Goal: Book appointment/travel/reservation

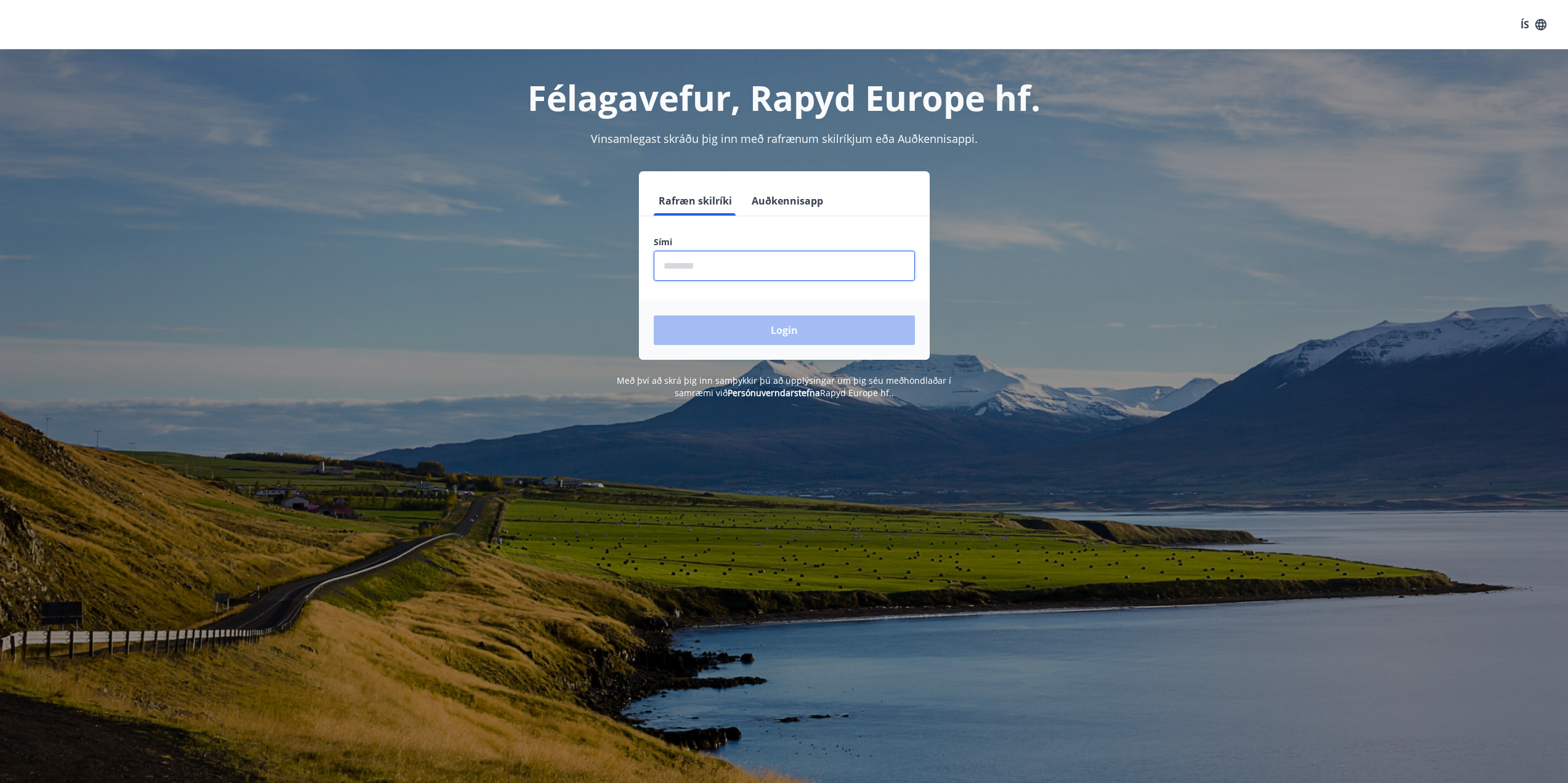
click at [813, 265] on input "phone" at bounding box center [784, 265] width 261 height 30
type input "********"
click at [654, 316] on button "Login" at bounding box center [784, 330] width 261 height 29
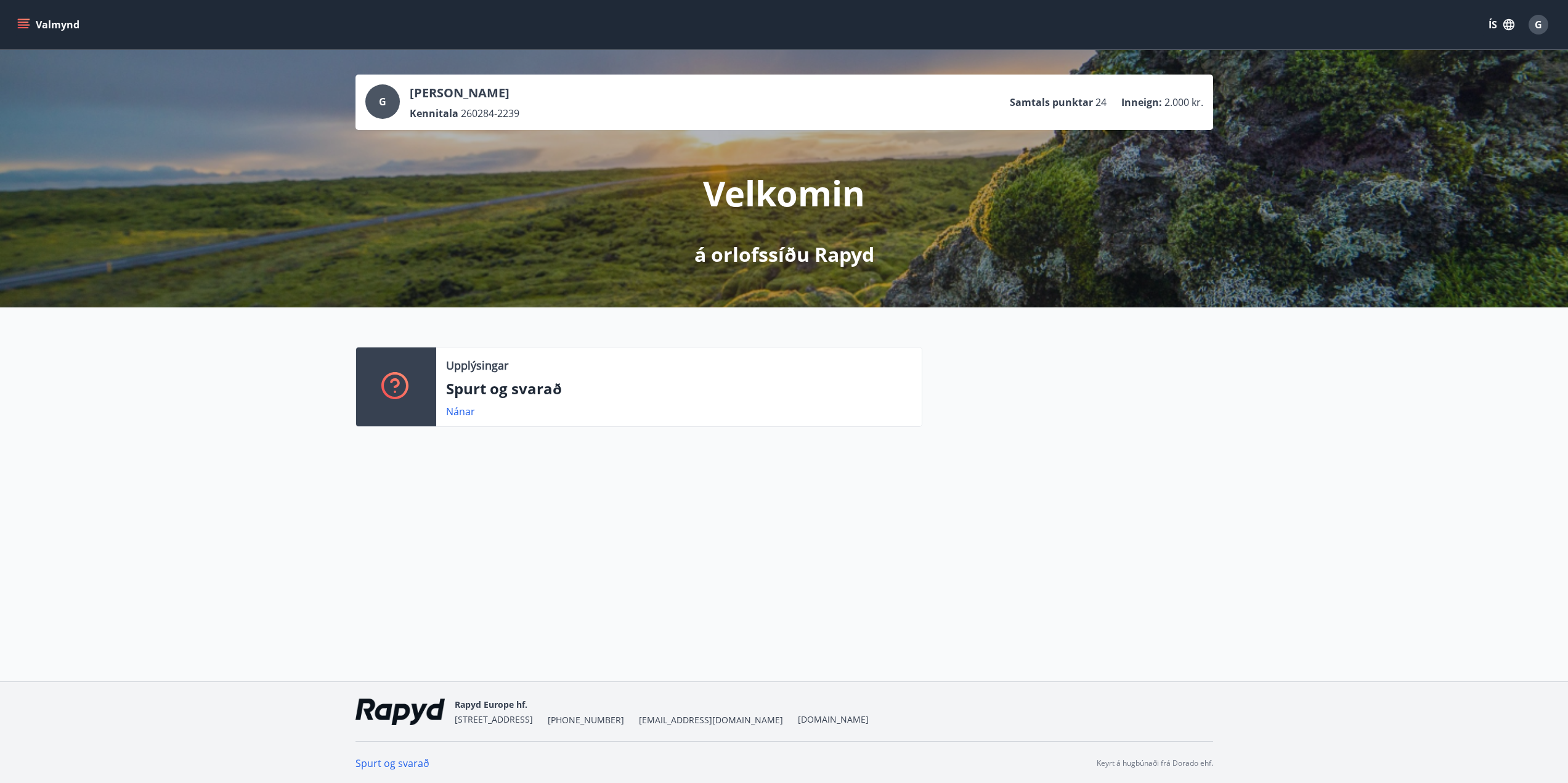
click at [51, 23] on button "Valmynd" at bounding box center [49, 25] width 69 height 22
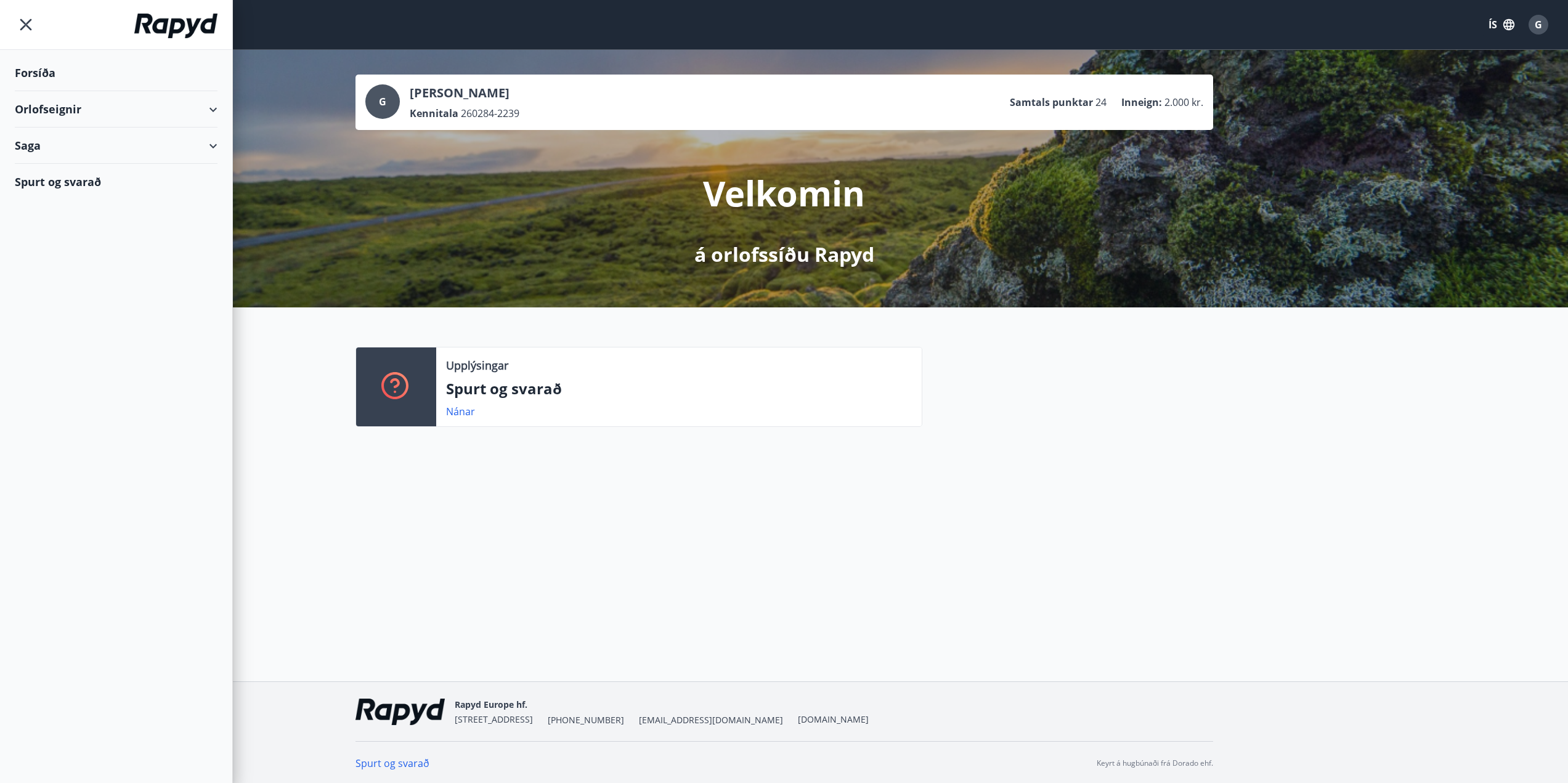
click at [46, 113] on div "Orlofseignir" at bounding box center [116, 109] width 203 height 36
click at [53, 143] on div "Framboð" at bounding box center [116, 140] width 183 height 26
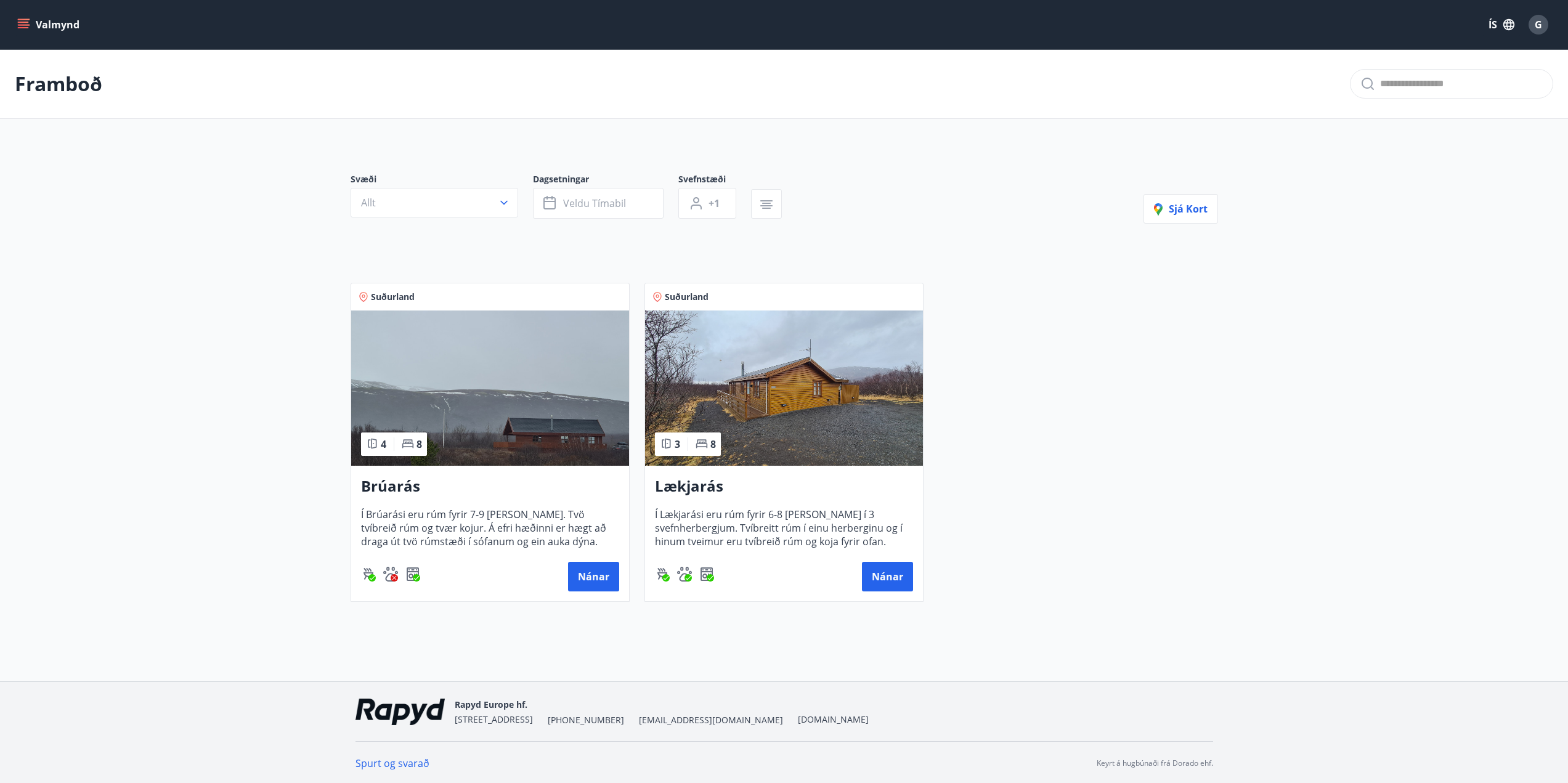
click at [83, 83] on p "Framboð" at bounding box center [58, 83] width 88 height 27
click at [27, 23] on icon "menu" at bounding box center [24, 25] width 13 height 13
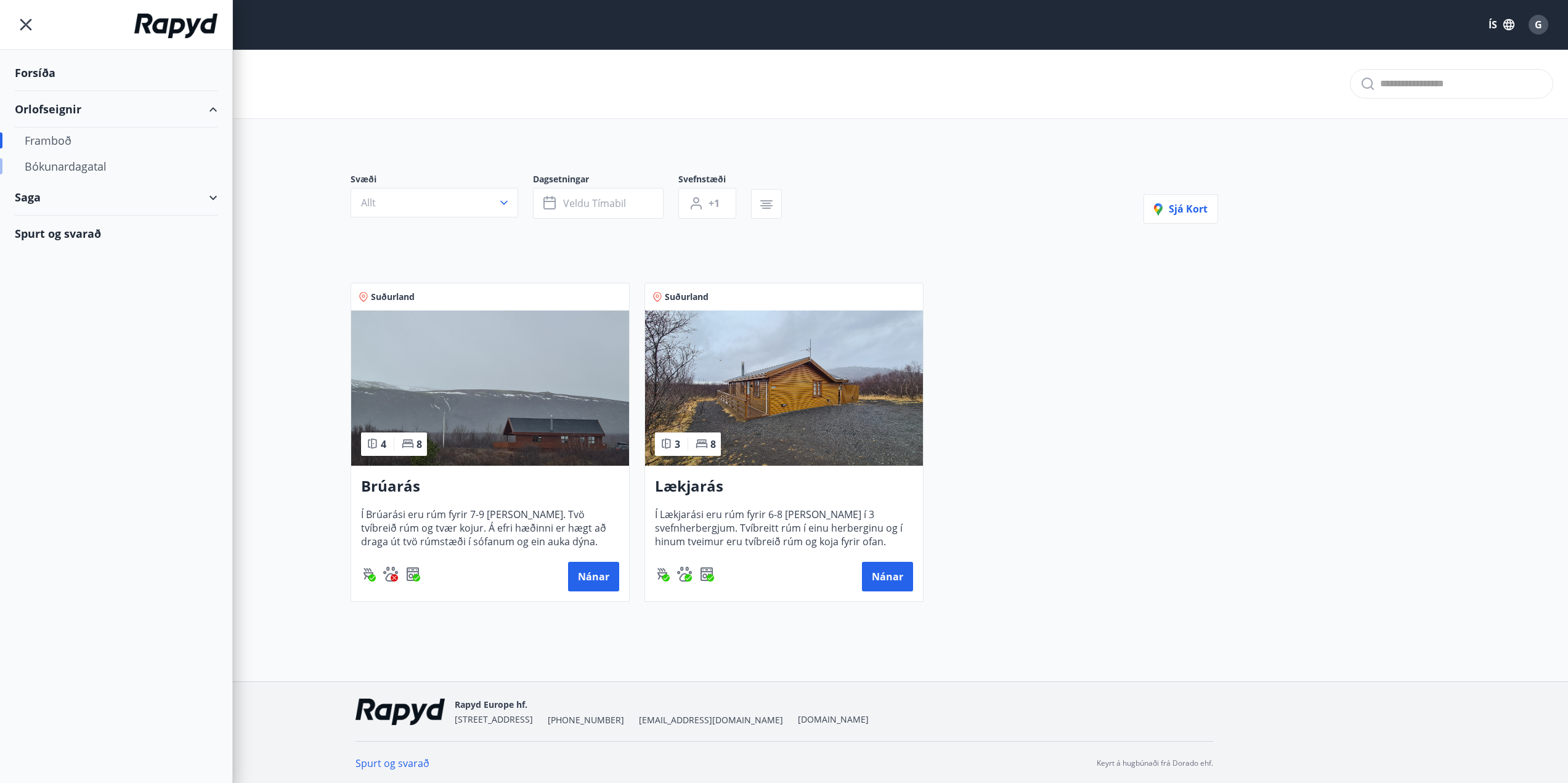
click at [63, 173] on div "Bókunardagatal" at bounding box center [116, 166] width 183 height 26
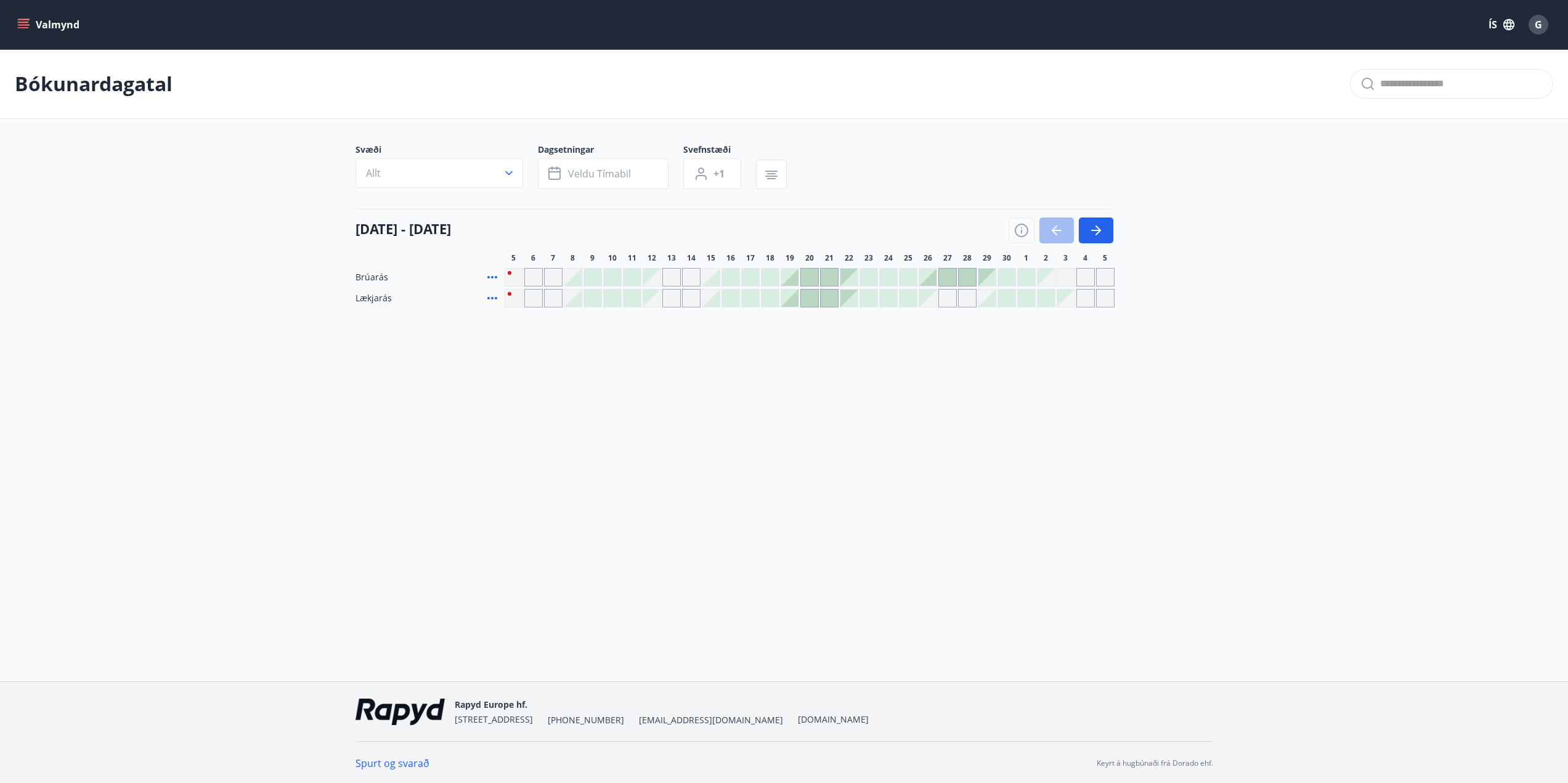
click at [807, 277] on div at bounding box center [810, 277] width 18 height 18
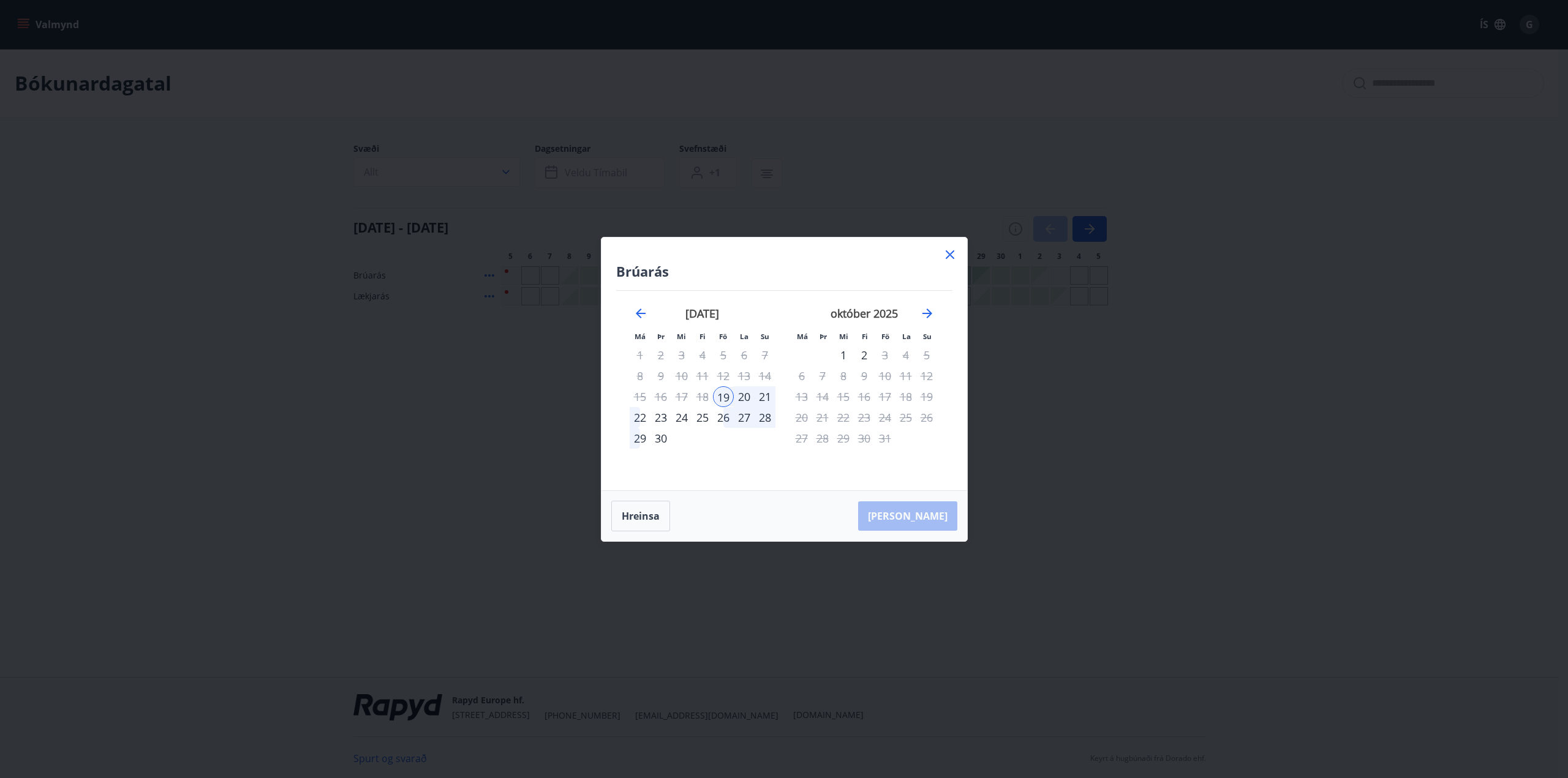
click at [949, 255] on icon at bounding box center [950, 254] width 8 height 8
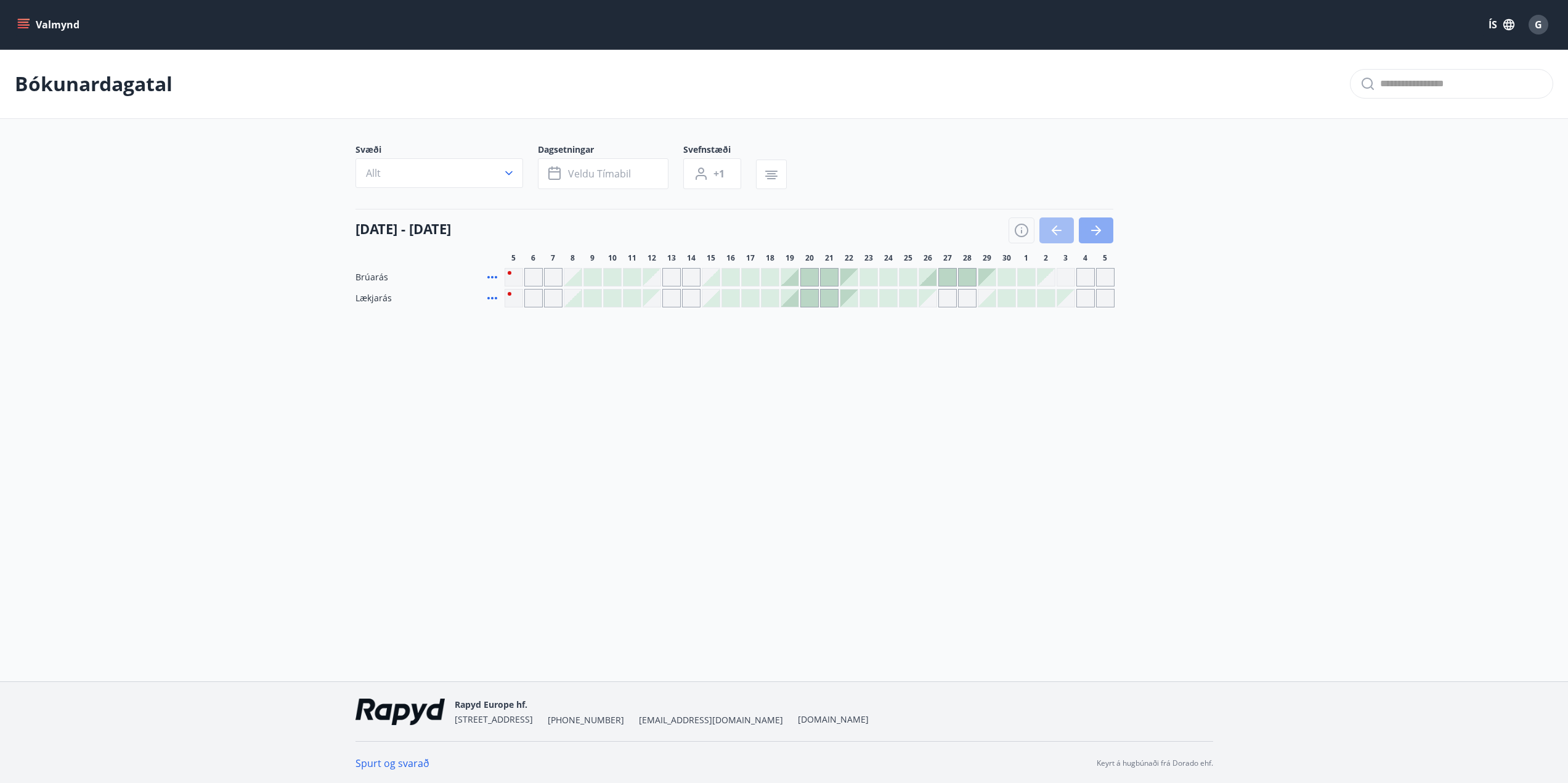
click at [1098, 230] on icon "button" at bounding box center [1096, 231] width 10 height 1
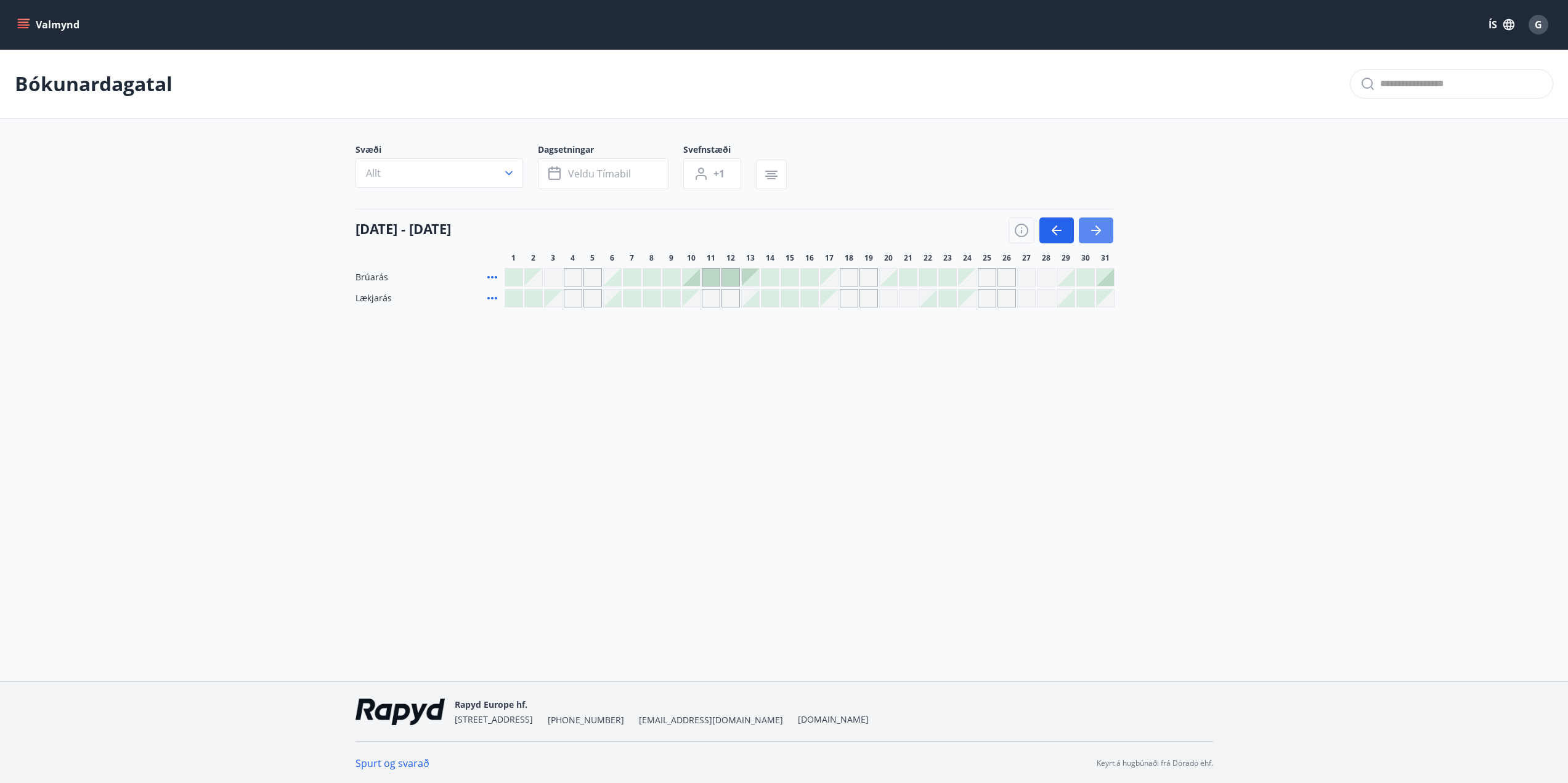
click at [1101, 235] on icon "button" at bounding box center [1096, 230] width 15 height 15
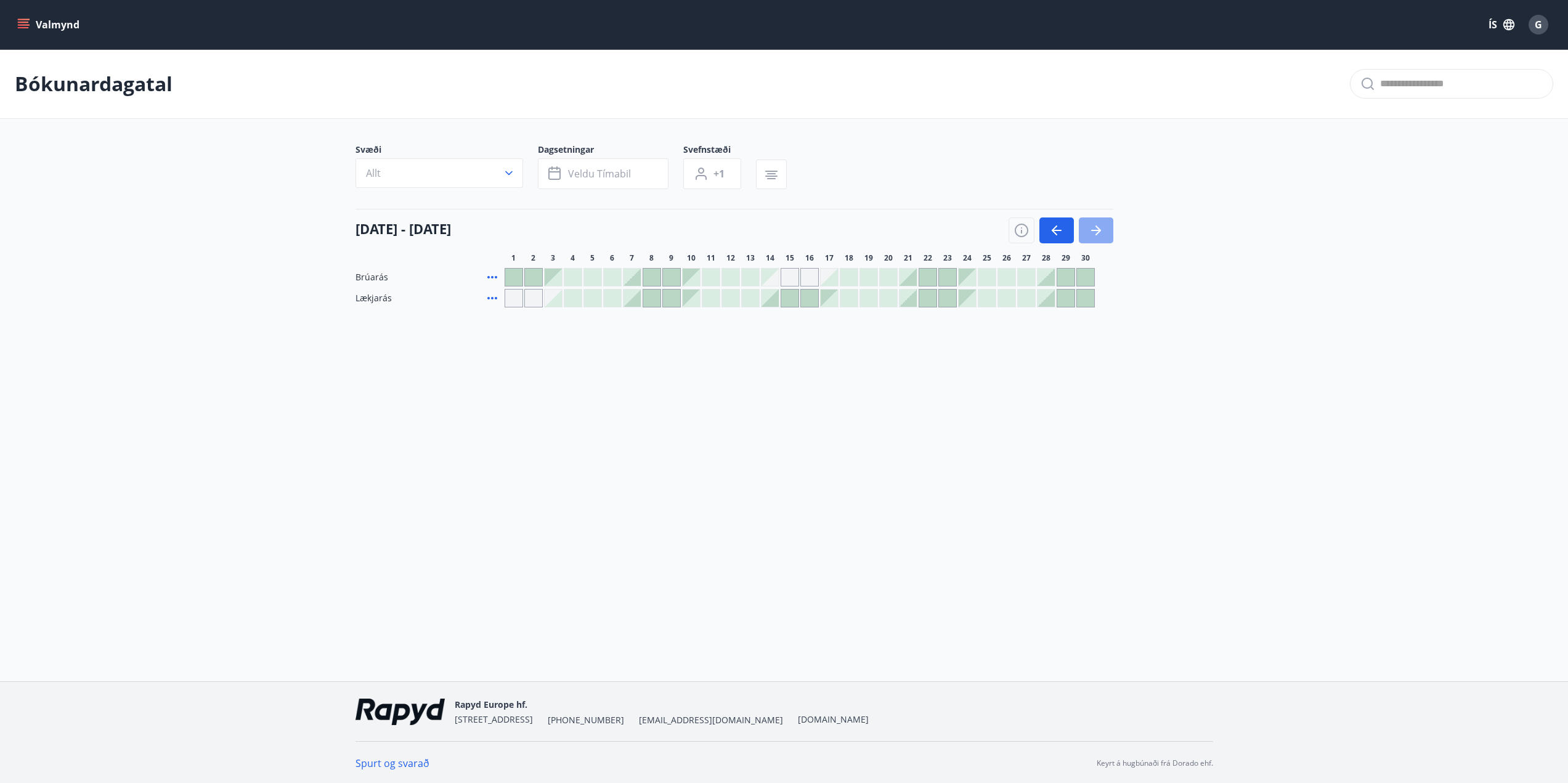
click at [1101, 234] on icon "button" at bounding box center [1096, 230] width 15 height 15
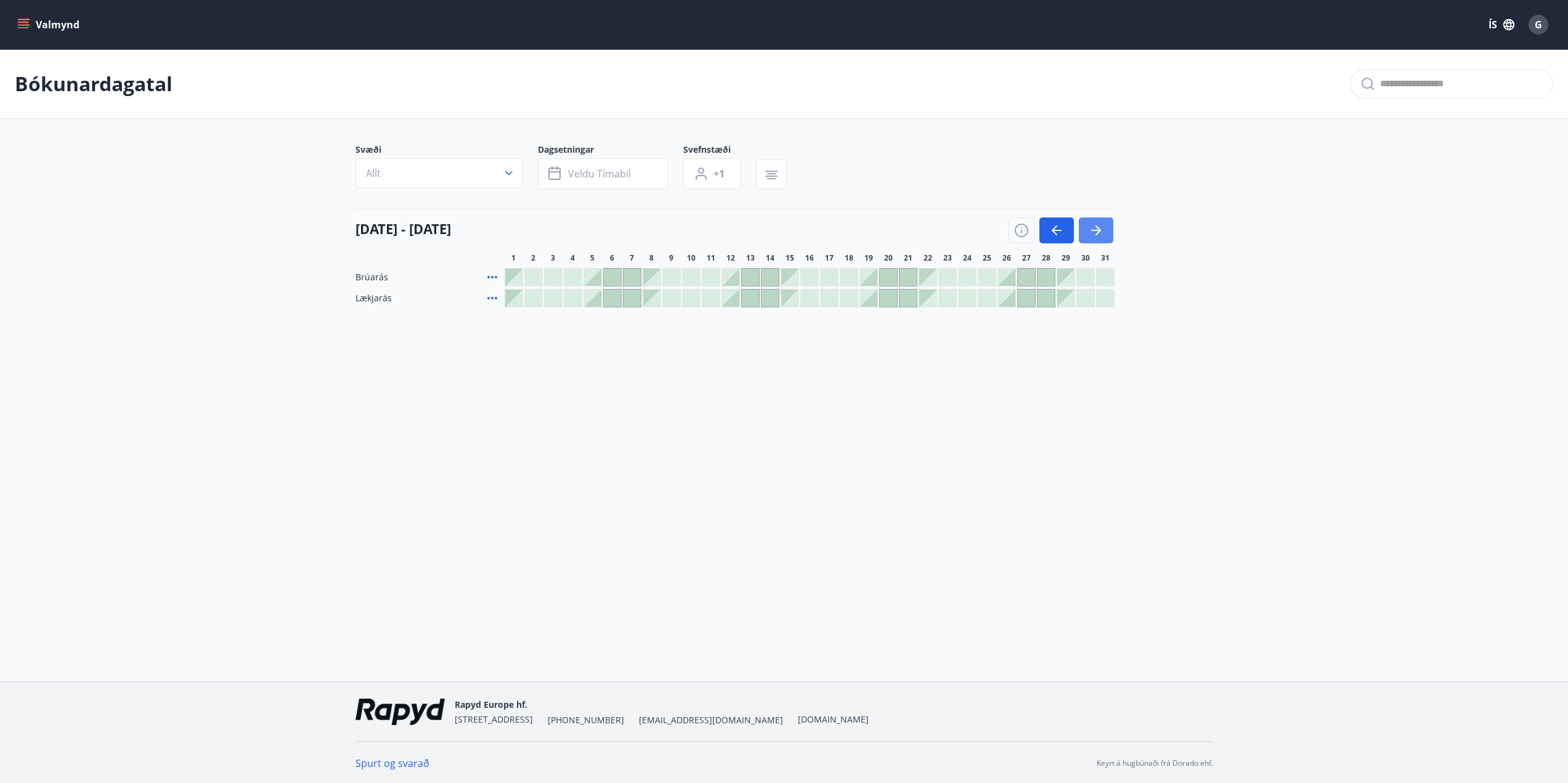
click at [1101, 234] on icon "button" at bounding box center [1096, 230] width 15 height 15
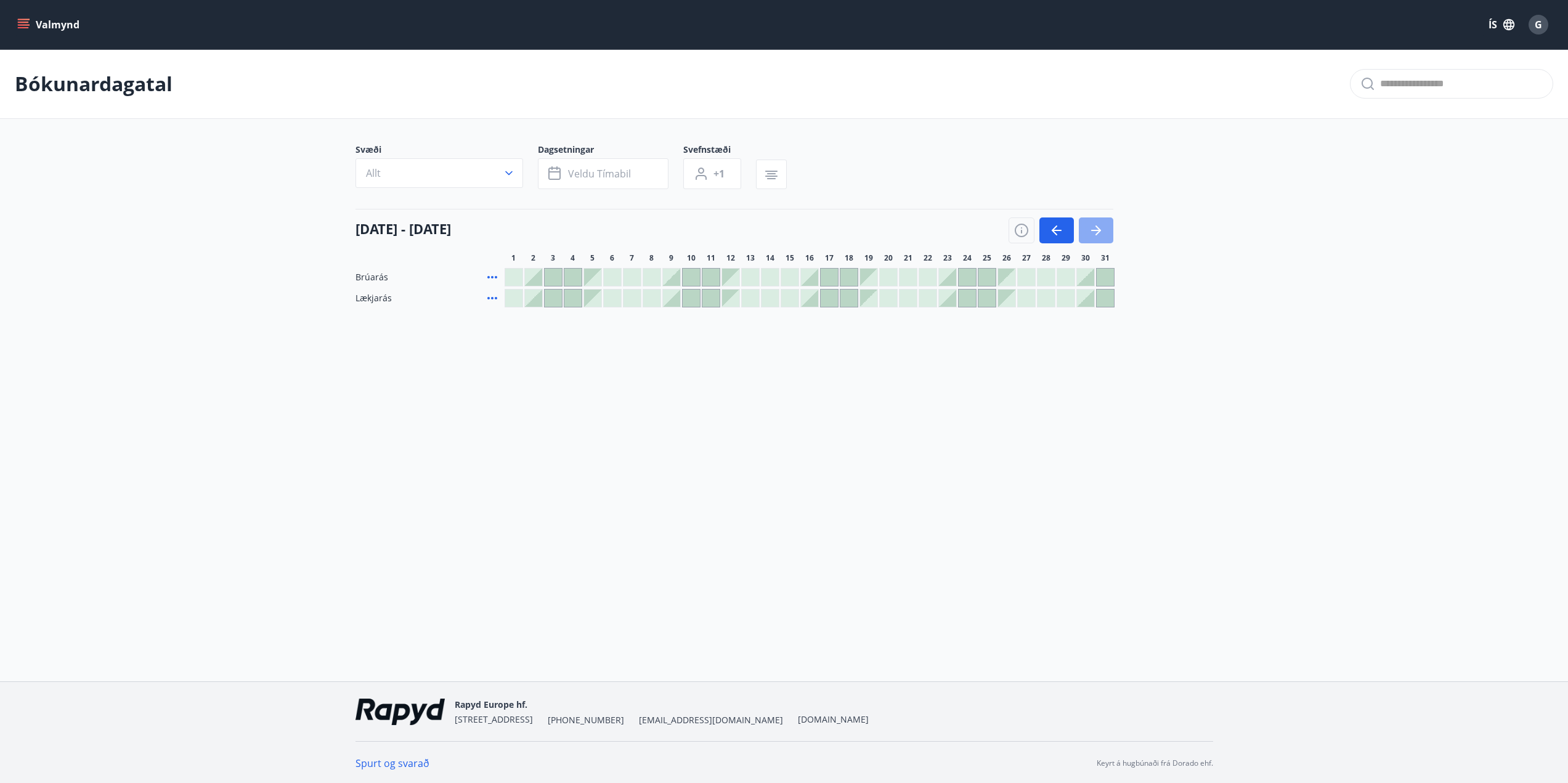
click at [1101, 234] on icon "button" at bounding box center [1096, 230] width 15 height 15
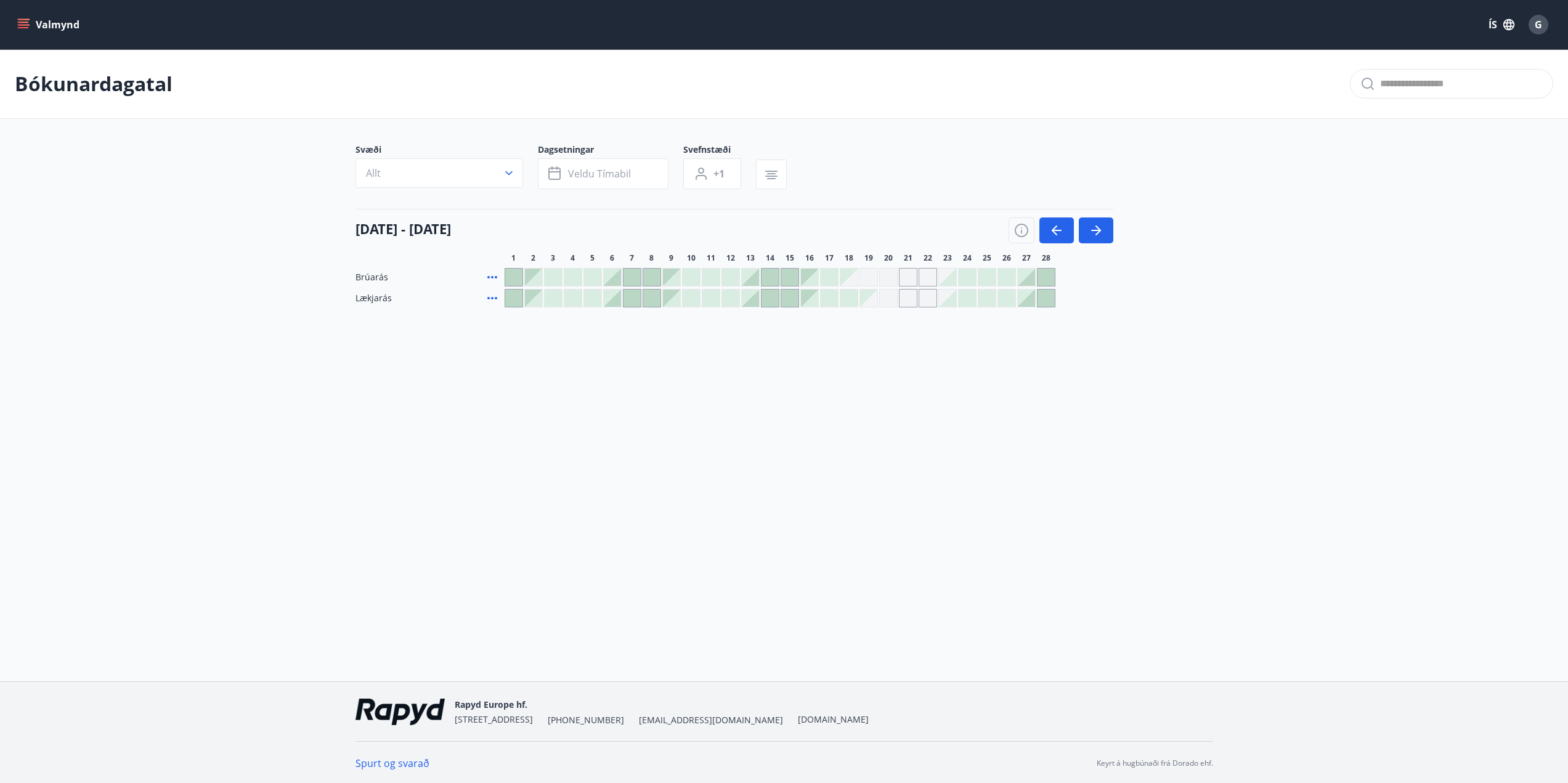
click at [796, 369] on div "Valmynd ÍS G Bókunardagatal Svæði Allt Dagsetningar Veldu tímabil Svefnstæði +1…" at bounding box center [784, 340] width 1568 height 681
